Goal: Task Accomplishment & Management: Use online tool/utility

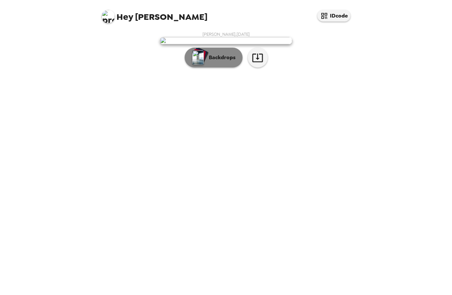
click at [215, 62] on p "Backdrops" at bounding box center [221, 58] width 30 height 8
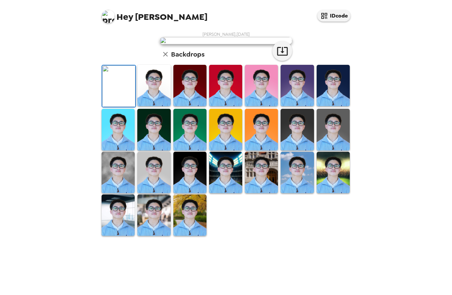
scroll to position [84, 0]
click at [188, 193] on img at bounding box center [189, 172] width 33 height 41
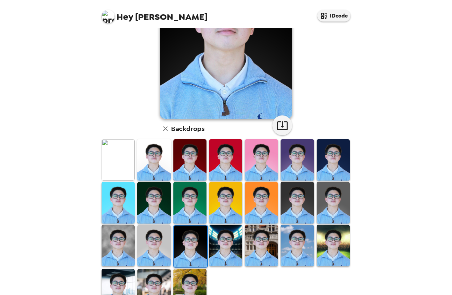
click at [188, 250] on img at bounding box center [190, 246] width 33 height 41
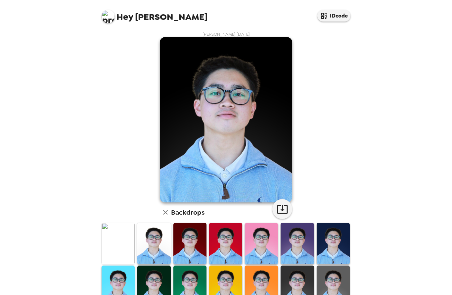
scroll to position [0, 0]
click at [124, 241] on img at bounding box center [118, 243] width 33 height 41
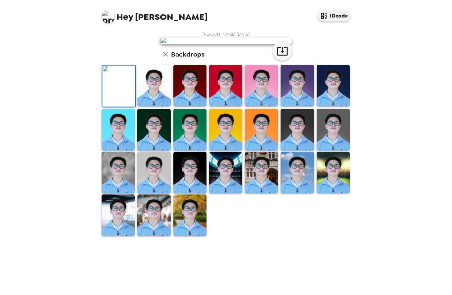
click at [165, 58] on icon "button" at bounding box center [166, 54] width 8 height 8
